Goal: Task Accomplishment & Management: Manage account settings

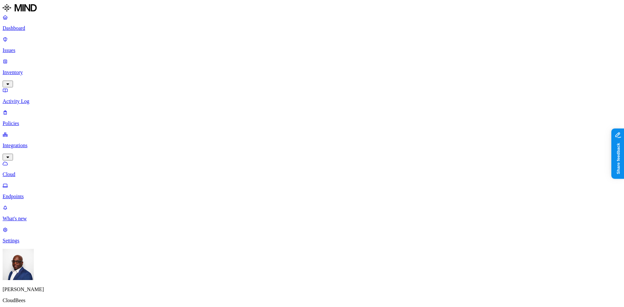
click at [28, 194] on p "Endpoints" at bounding box center [312, 197] width 619 height 6
click at [26, 172] on p "Cloud" at bounding box center [312, 175] width 619 height 6
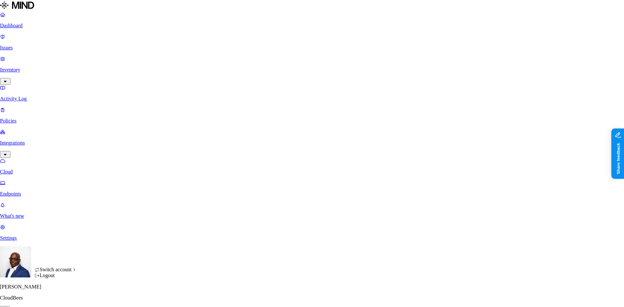
click at [62, 296] on html "Dashboard Issues Inventory Activity Log Policies Integrations Cloud Endpoints W…" at bounding box center [312, 173] width 624 height 347
click at [101, 185] on span "ACME" at bounding box center [95, 182] width 15 height 6
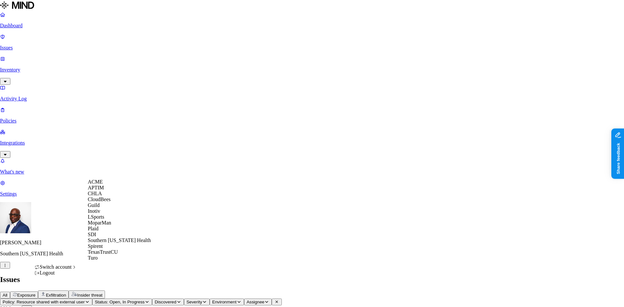
click at [98, 185] on span "ACME" at bounding box center [95, 182] width 15 height 6
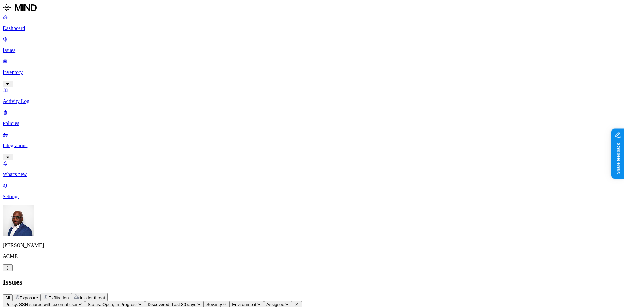
click at [29, 29] on p "Dashboard" at bounding box center [312, 28] width 619 height 6
click at [21, 121] on p "Policies" at bounding box center [312, 124] width 619 height 6
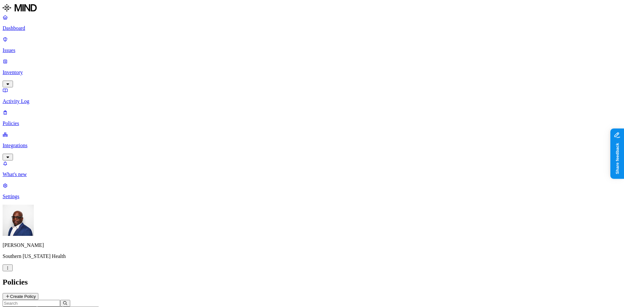
click at [38, 293] on button "Create Policy" at bounding box center [21, 296] width 36 height 7
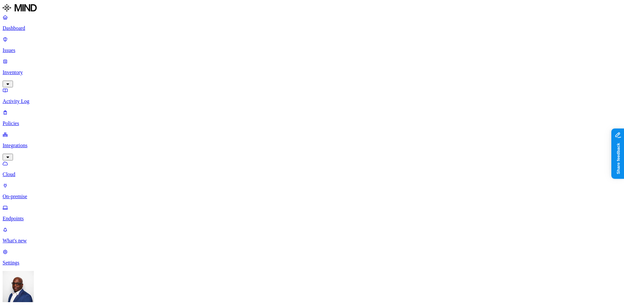
click at [25, 30] on p "Dashboard" at bounding box center [312, 28] width 619 height 6
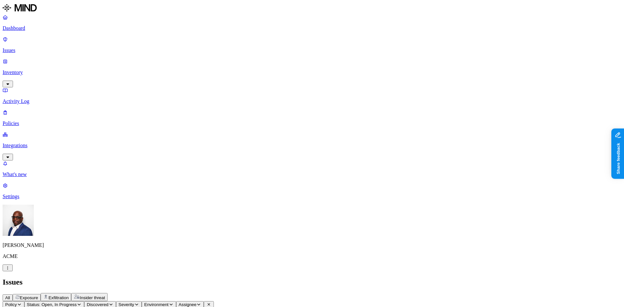
click at [32, 70] on p "Inventory" at bounding box center [312, 73] width 619 height 6
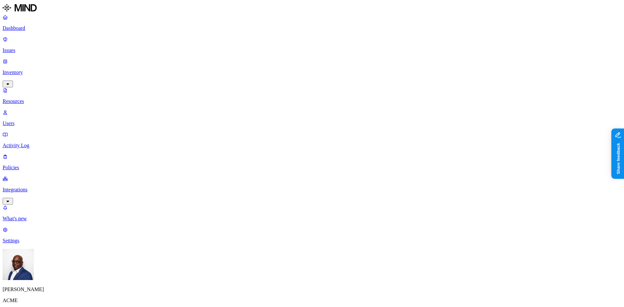
scroll to position [286, 0]
